Goal: Transaction & Acquisition: Purchase product/service

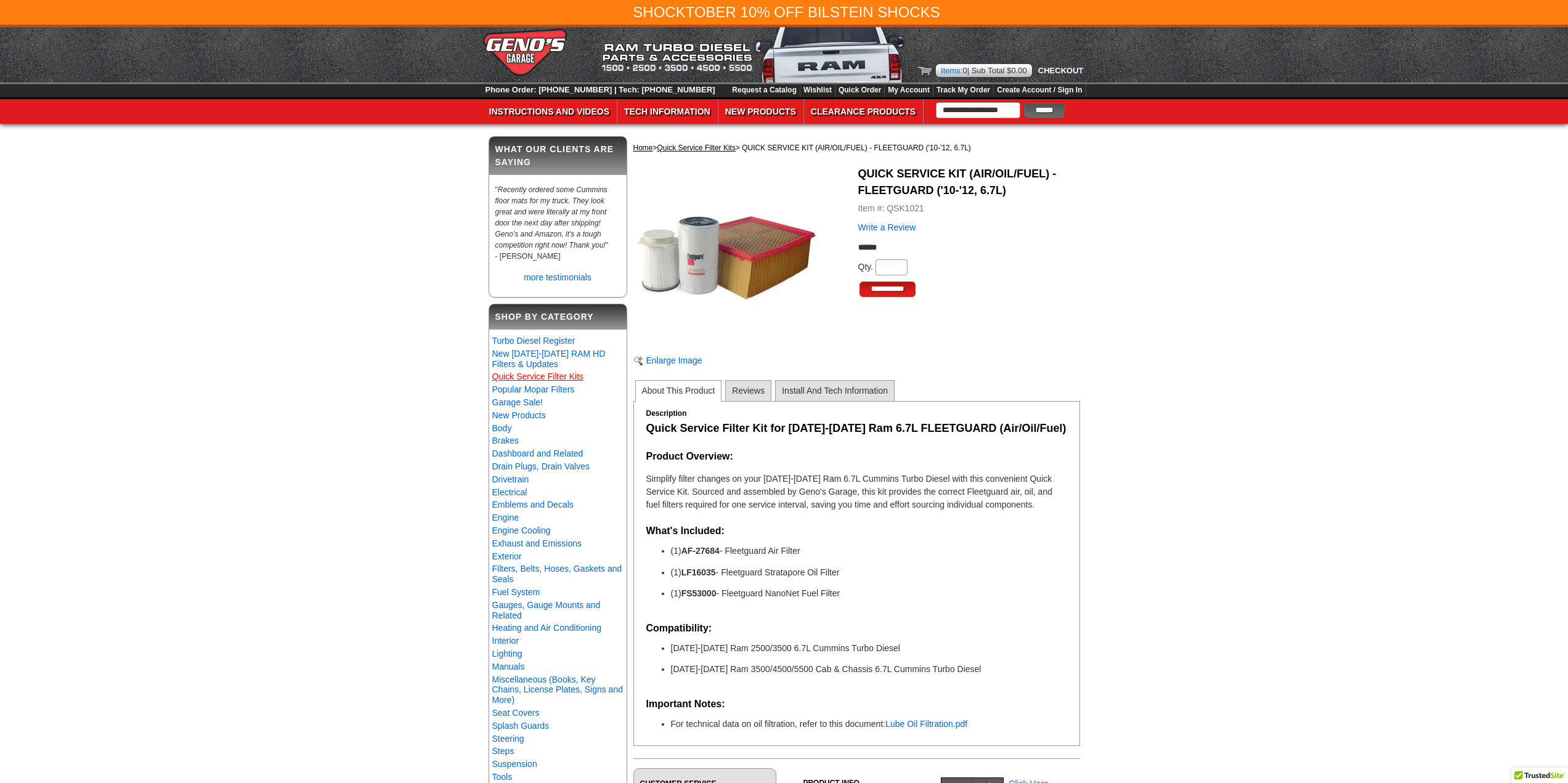
click at [561, 381] on link "Quick Service Filter Kits" at bounding box center [538, 376] width 92 height 10
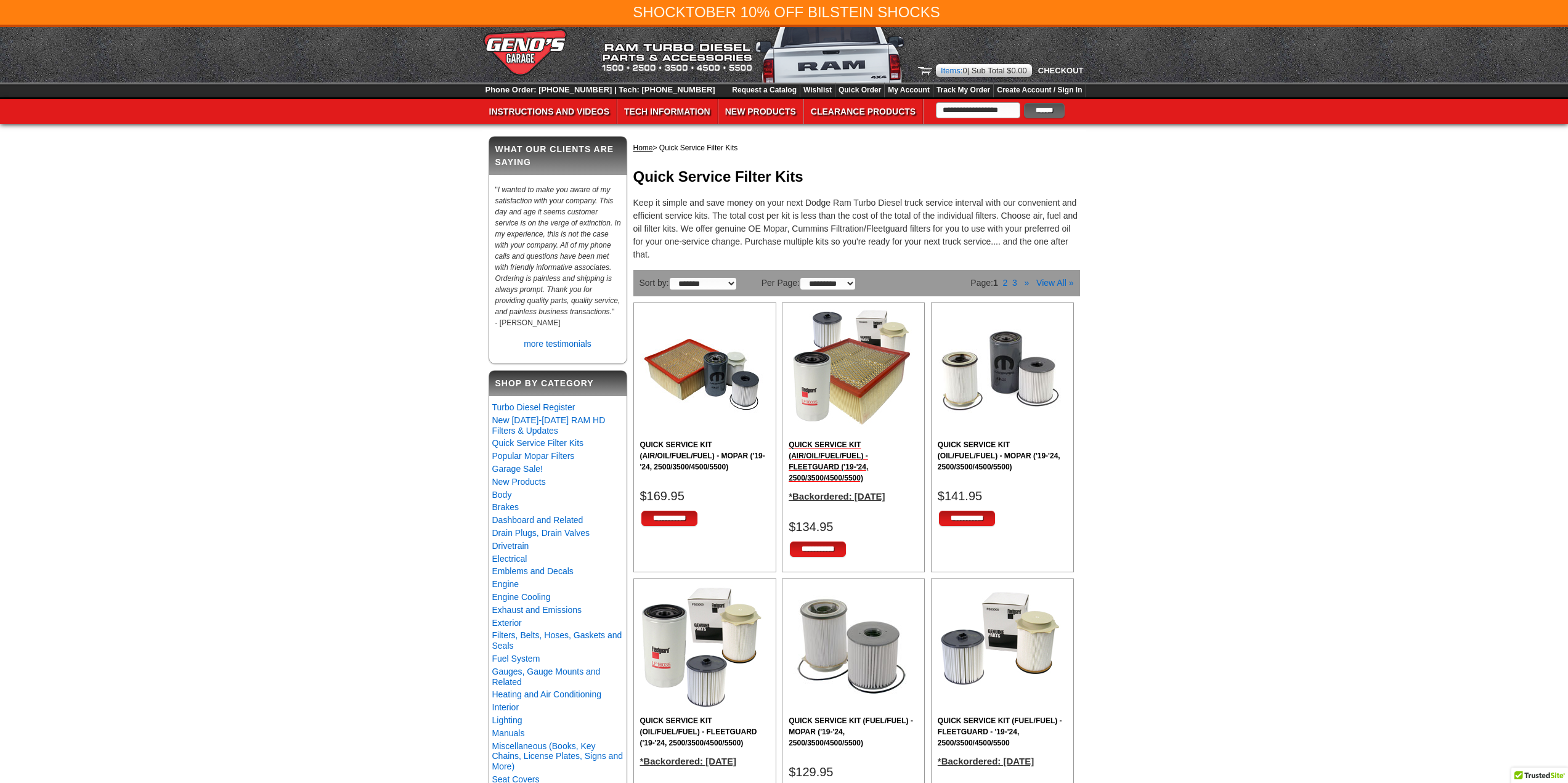
click at [830, 468] on h2 "QUICK SERVICE KIT (AIR/OIL/FUEL/FUEL) - FLEETGUARD ('19-'24, 2500/3500/4500/550…" at bounding box center [854, 461] width 130 height 45
